Goal: Find specific page/section: Find specific page/section

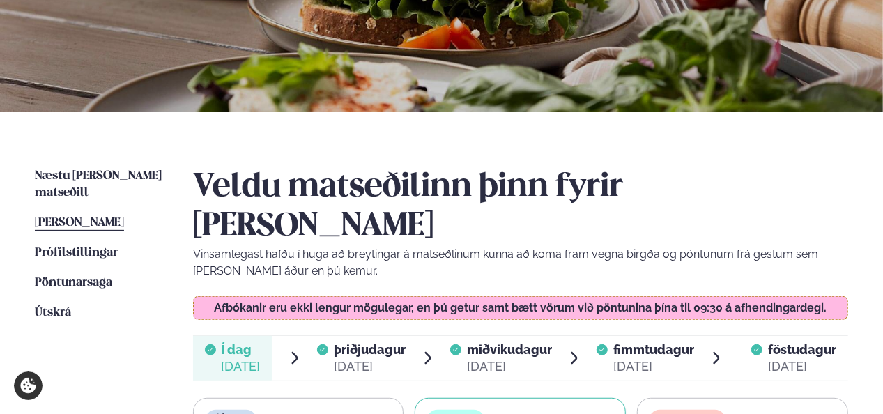
scroll to position [191, 0]
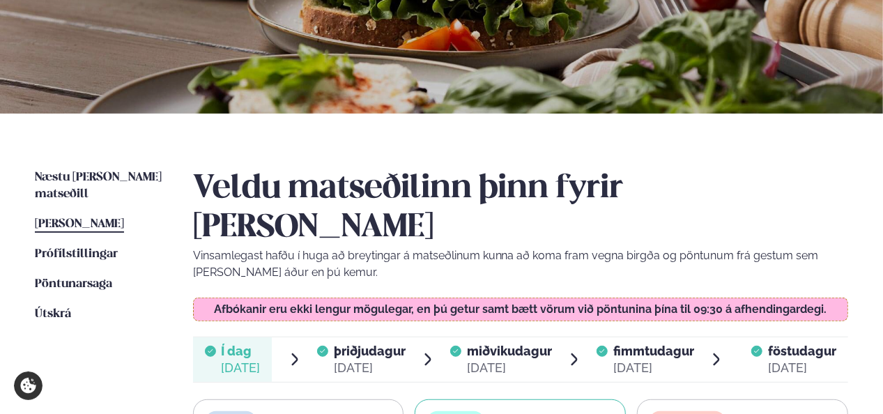
click at [78, 218] on span "[PERSON_NAME]" at bounding box center [79, 224] width 89 height 12
click at [81, 216] on link "Þessa viku matseðill Þessa viku" at bounding box center [79, 224] width 89 height 17
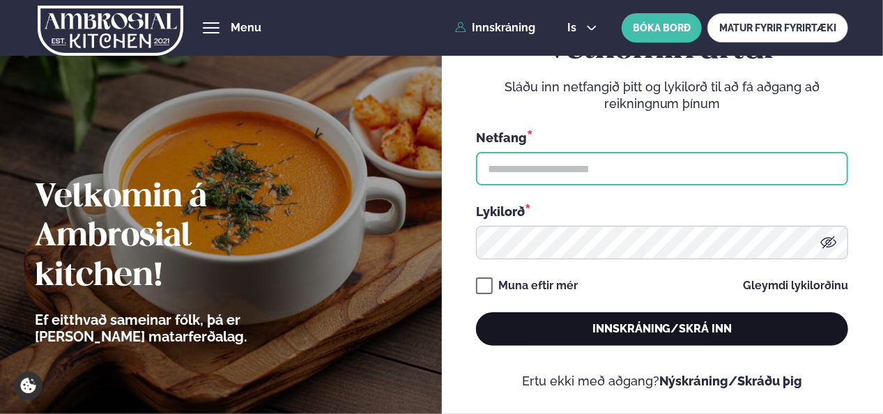
type input "**********"
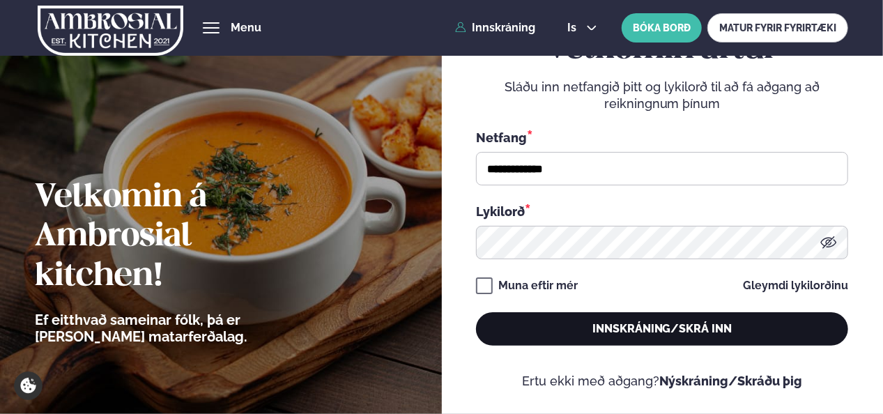
click at [595, 333] on button "Innskráning/Skrá inn" at bounding box center [662, 328] width 372 height 33
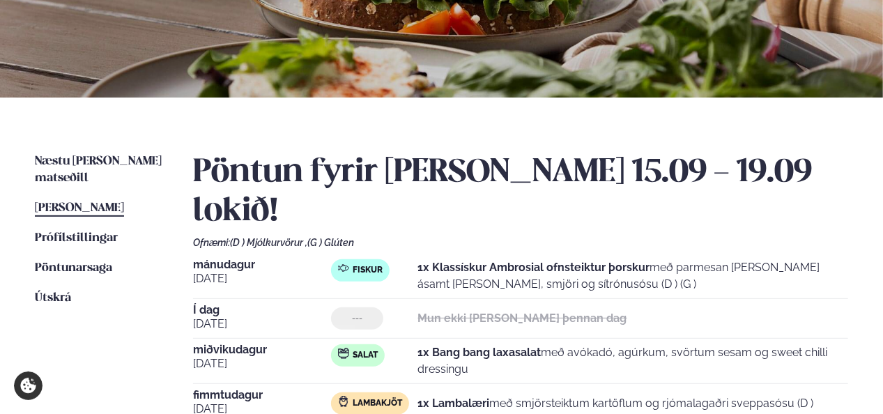
scroll to position [208, 0]
